Goal: Transaction & Acquisition: Download file/media

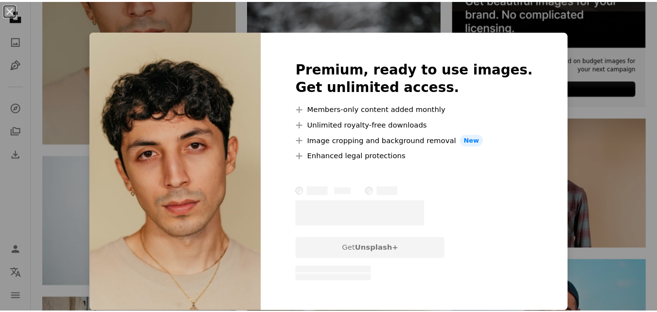
scroll to position [392, 0]
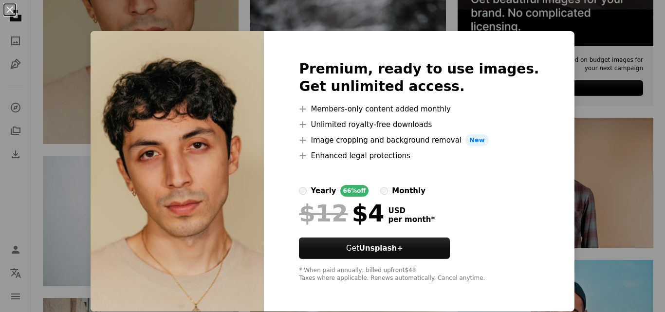
click at [573, 118] on div "An X shape Premium, ready to use images. Get unlimited access. A plus sign Memb…" at bounding box center [332, 156] width 665 height 312
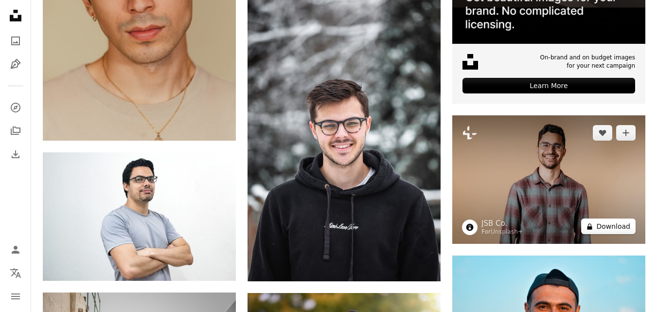
click at [603, 230] on button "A lock Download" at bounding box center [608, 226] width 54 height 16
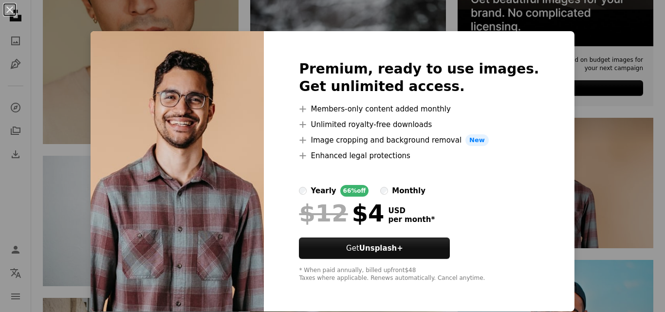
click at [626, 172] on div "An X shape Premium, ready to use images. Get unlimited access. A plus sign Memb…" at bounding box center [332, 156] width 665 height 312
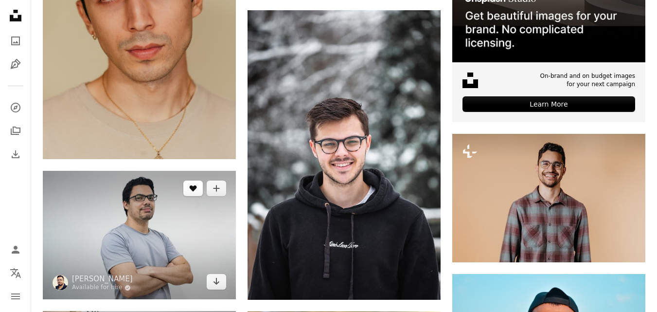
scroll to position [366, 0]
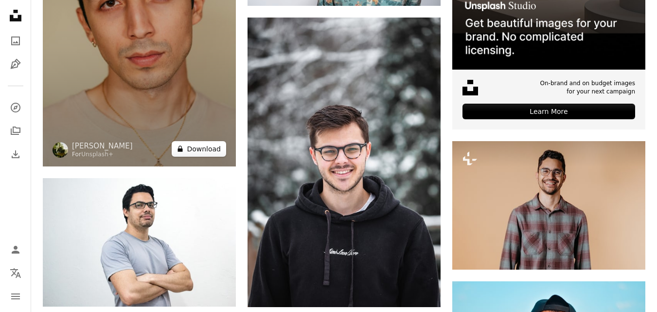
click at [200, 156] on button "A lock Download" at bounding box center [199, 149] width 54 height 16
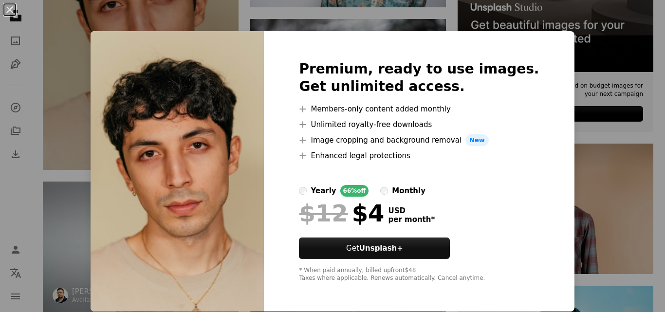
drag, startPoint x: 70, startPoint y: 170, endPoint x: 116, endPoint y: 183, distance: 47.6
click at [70, 170] on div "An X shape Premium, ready to use images. Get unlimited access. A plus sign Memb…" at bounding box center [332, 156] width 665 height 312
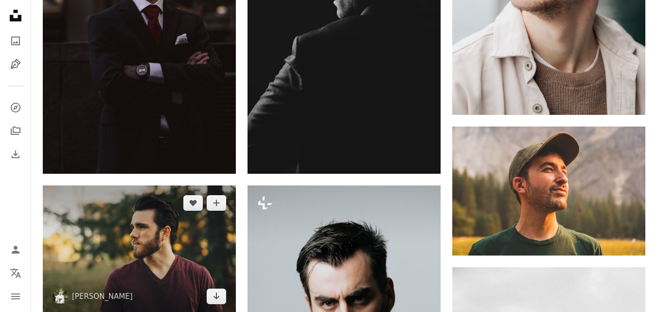
scroll to position [1395, 0]
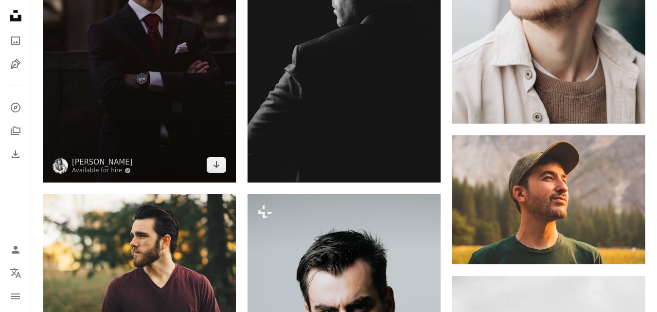
click at [216, 173] on img at bounding box center [139, 37] width 193 height 290
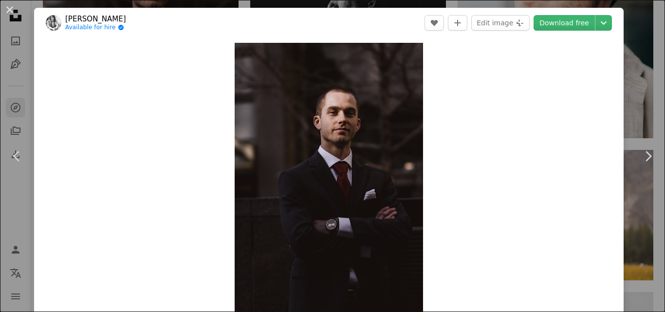
click at [5, 104] on div "An X shape Chevron left Chevron right [PERSON_NAME] Available for hire A checkm…" at bounding box center [332, 156] width 665 height 312
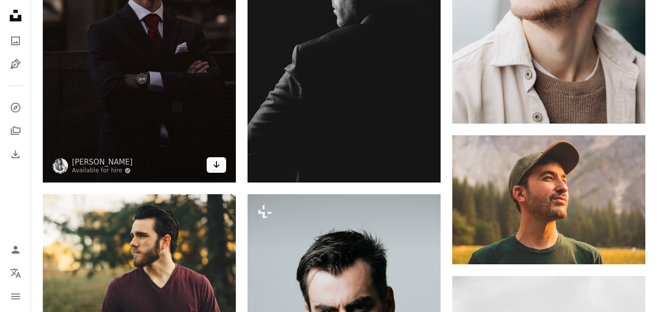
click at [218, 163] on icon "Arrow pointing down" at bounding box center [217, 165] width 8 height 12
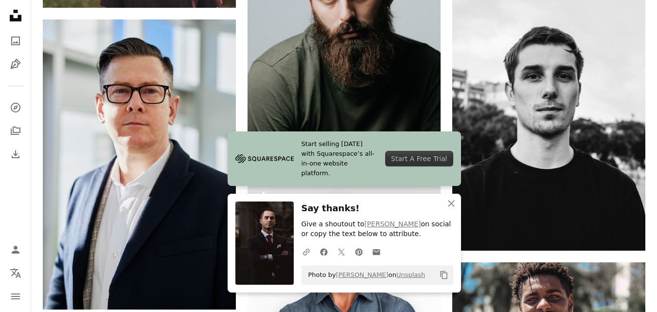
scroll to position [1712, 0]
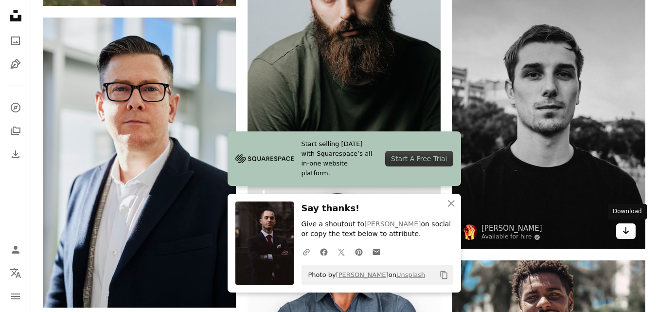
click at [630, 234] on icon "Arrow pointing down" at bounding box center [626, 231] width 8 height 12
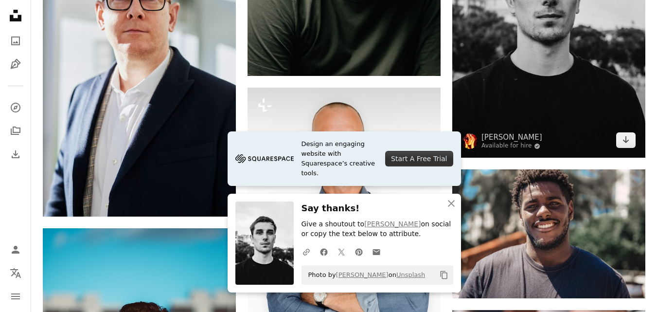
scroll to position [1838, 0]
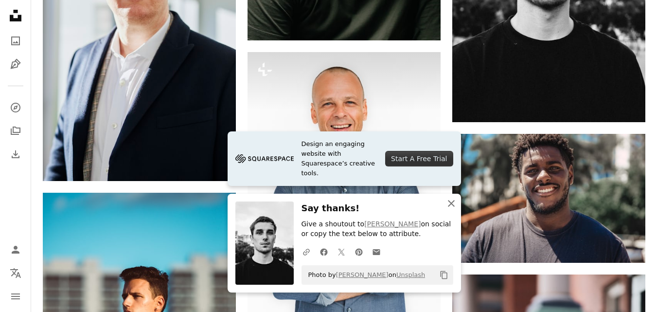
click at [453, 205] on icon "button" at bounding box center [451, 203] width 7 height 7
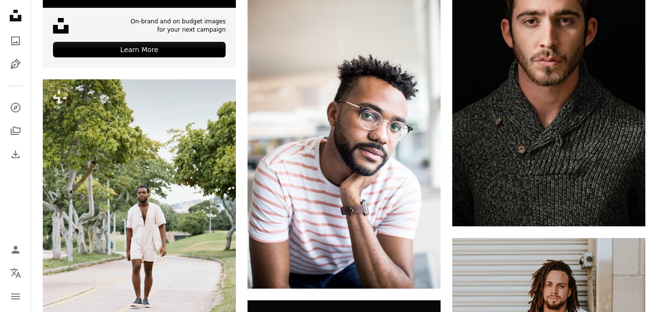
scroll to position [2473, 0]
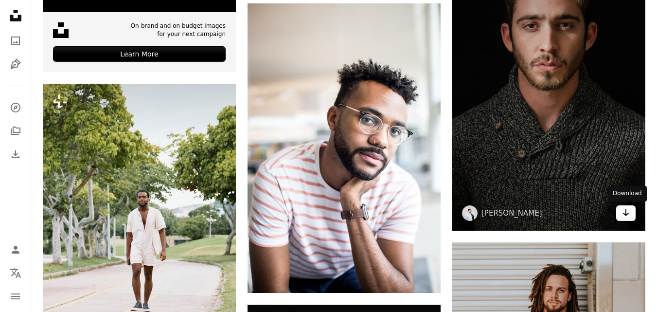
click at [624, 213] on icon "Download" at bounding box center [626, 212] width 6 height 7
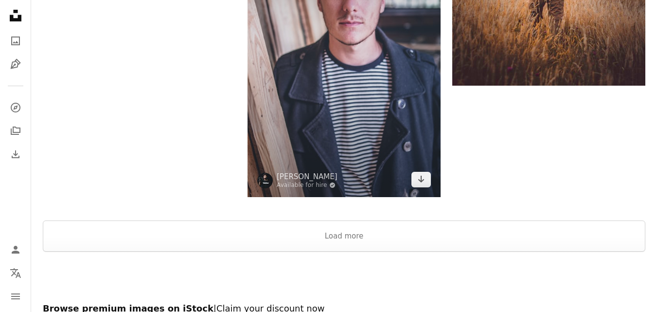
scroll to position [3631, 0]
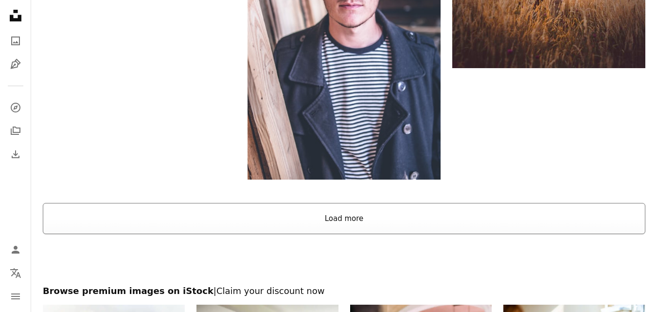
click at [247, 210] on button "Load more" at bounding box center [344, 218] width 603 height 31
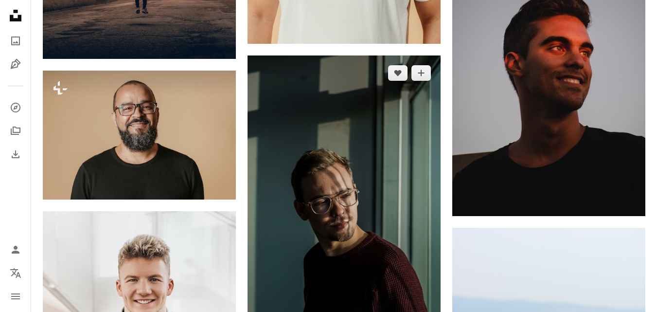
scroll to position [4946, 0]
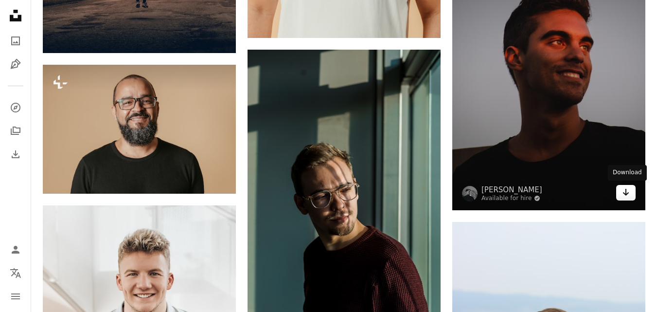
click at [625, 194] on icon "Arrow pointing down" at bounding box center [626, 192] width 8 height 12
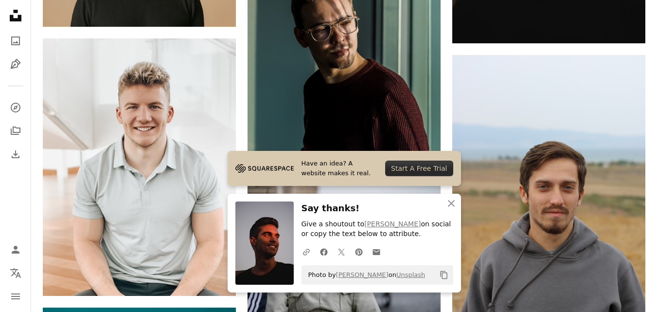
scroll to position [5115, 0]
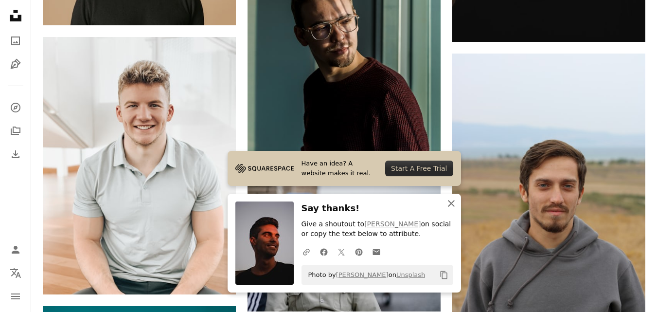
click at [456, 202] on icon "An X shape" at bounding box center [452, 204] width 12 height 12
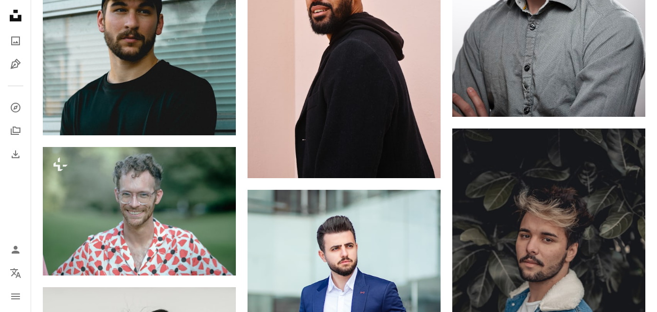
scroll to position [7307, 0]
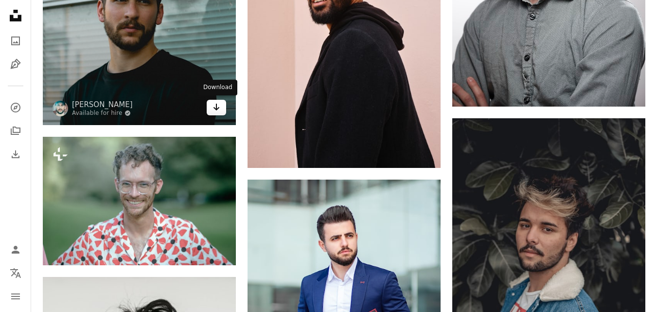
click at [216, 107] on icon "Arrow pointing down" at bounding box center [217, 107] width 8 height 12
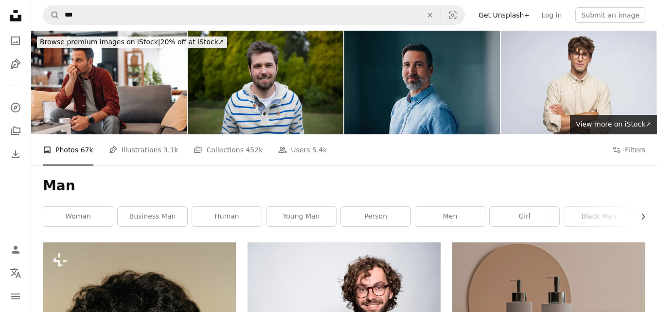
scroll to position [0, 0]
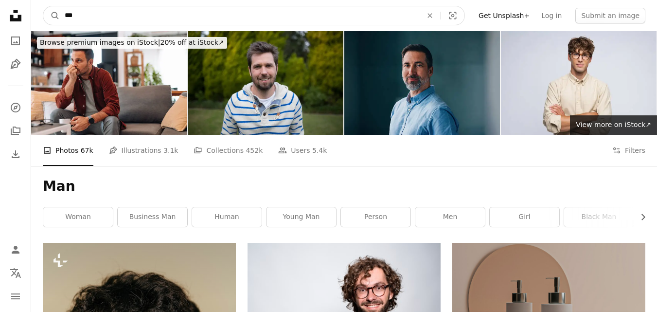
click at [91, 16] on input "***" at bounding box center [240, 15] width 360 height 18
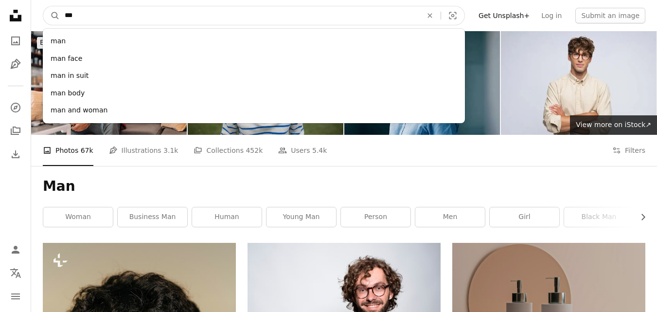
click at [91, 16] on input "***" at bounding box center [240, 15] width 360 height 18
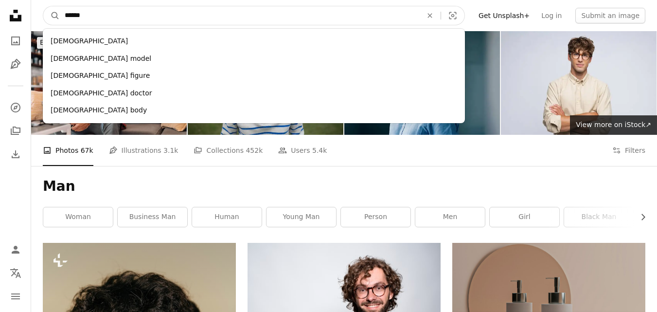
type input "******"
click at [43, 6] on button "A magnifying glass" at bounding box center [51, 15] width 17 height 18
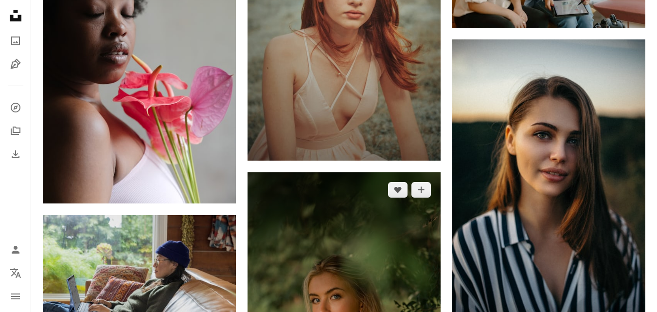
scroll to position [3531, 0]
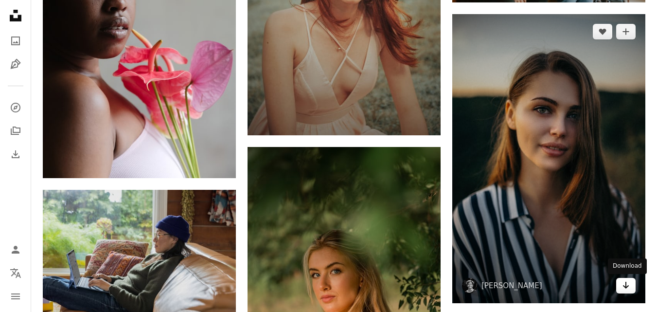
click at [627, 287] on icon "Download" at bounding box center [626, 285] width 6 height 7
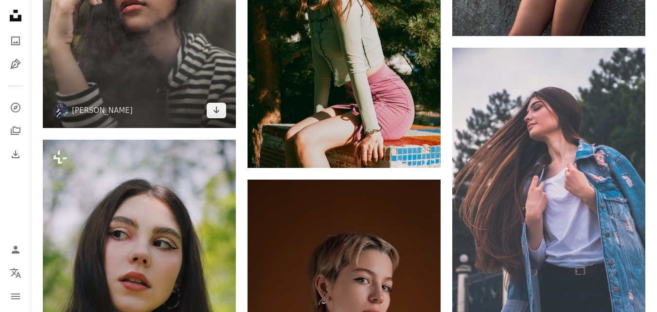
scroll to position [10004, 0]
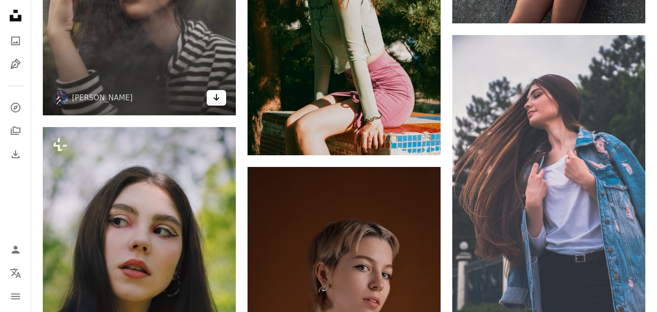
click at [216, 100] on icon "Download" at bounding box center [217, 97] width 6 height 7
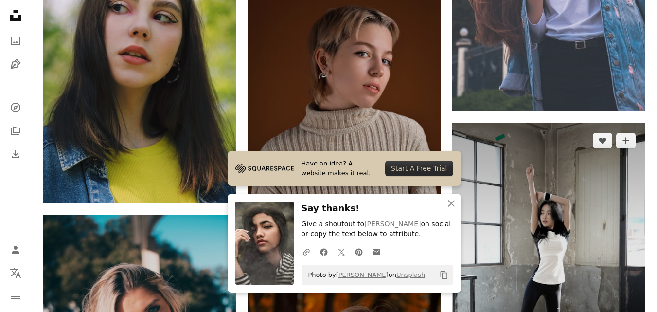
scroll to position [10224, 0]
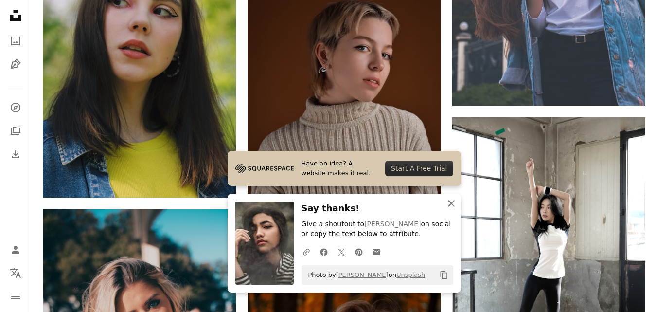
click at [450, 207] on icon "An X shape" at bounding box center [452, 204] width 12 height 12
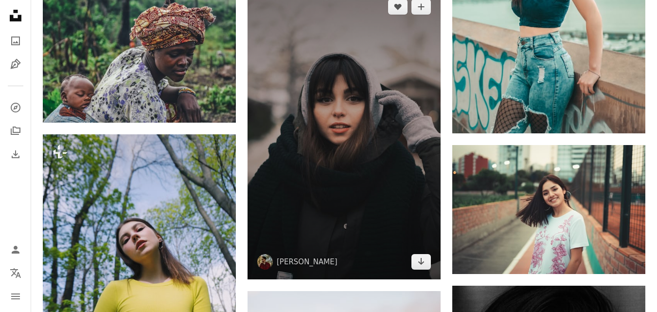
scroll to position [12115, 0]
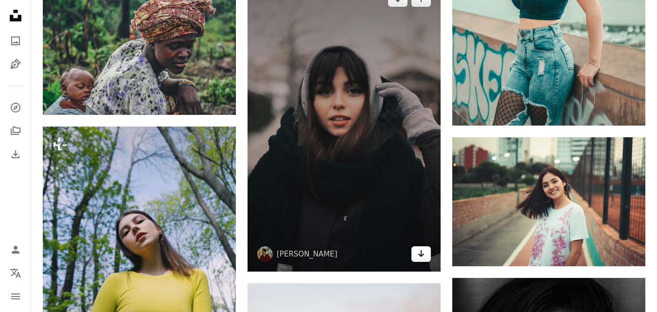
click at [423, 248] on icon "Arrow pointing down" at bounding box center [421, 254] width 8 height 12
